Goal: Transaction & Acquisition: Purchase product/service

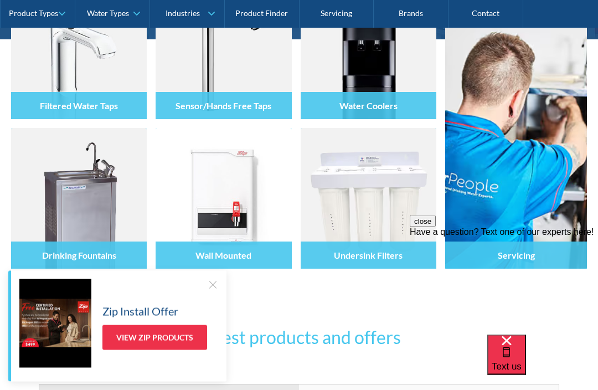
scroll to position [251, 0]
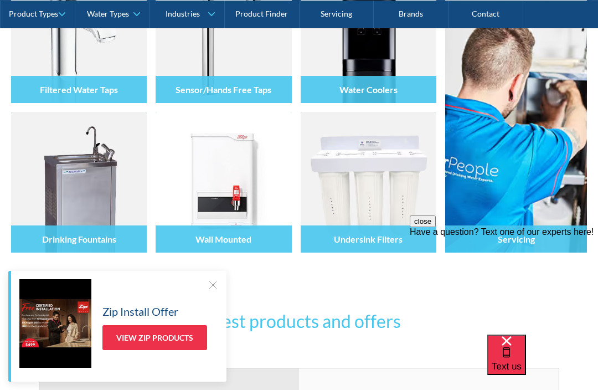
click at [399, 240] on div "Undersink Filters" at bounding box center [369, 238] width 136 height 27
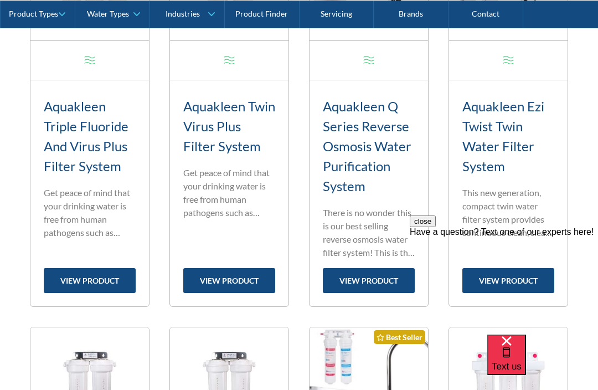
scroll to position [567, 0]
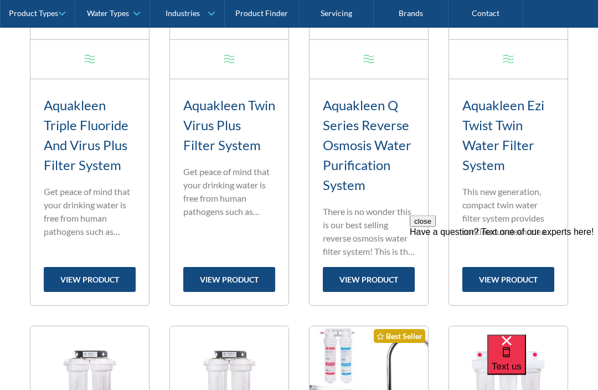
click at [519, 238] on div "close Have a question? Text one of our experts here!" at bounding box center [504, 281] width 188 height 133
click at [498, 128] on h3 "Aquakleen Ezi Twist Twin Water Filter System" at bounding box center [508, 136] width 92 height 80
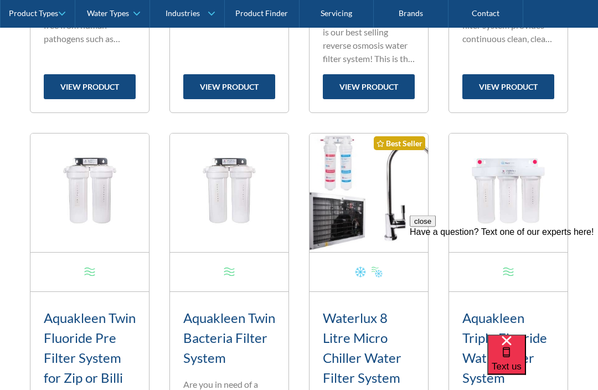
scroll to position [760, 0]
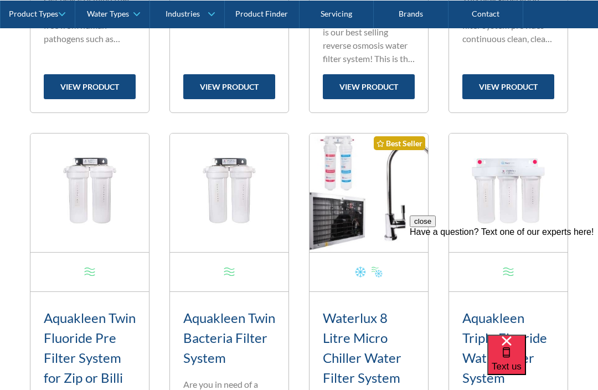
click at [516, 86] on link "view product" at bounding box center [508, 86] width 92 height 25
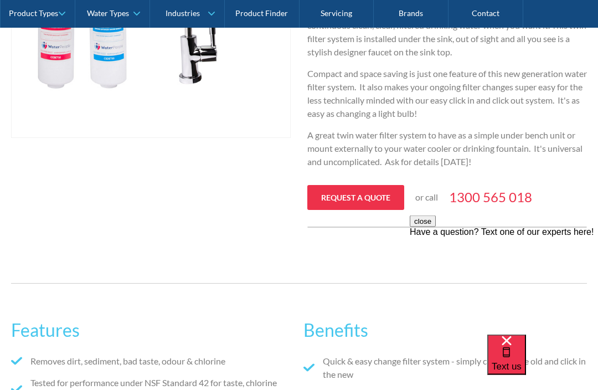
scroll to position [393, 0]
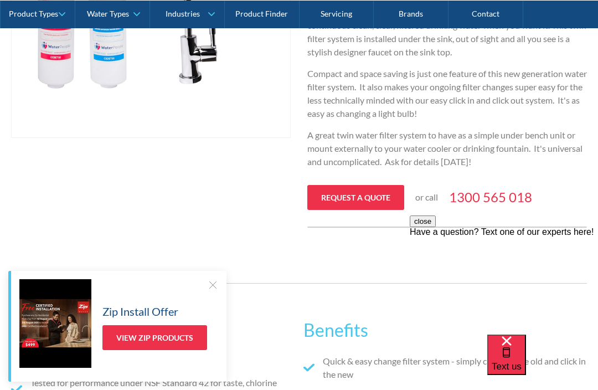
click at [208, 330] on div "Zip Install Offer View Zip Products" at bounding box center [118, 323] width 199 height 89
click at [212, 290] on div at bounding box center [212, 284] width 11 height 11
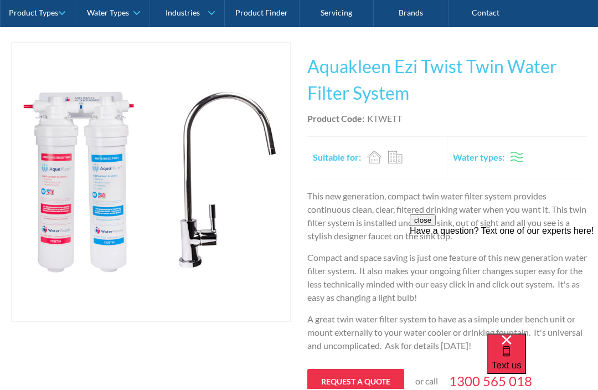
scroll to position [209, 0]
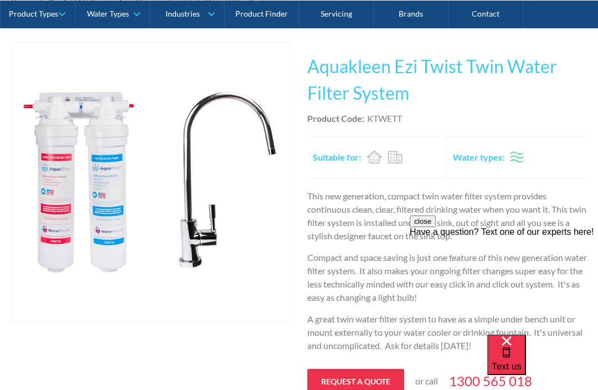
click at [512, 154] on div "Ambient" at bounding box center [517, 157] width 14 height 14
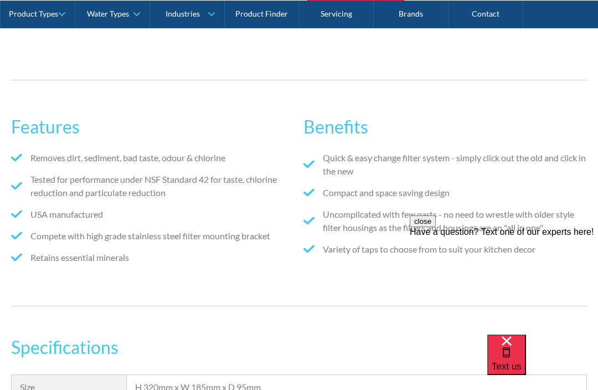
scroll to position [595, 0]
